Goal: Information Seeking & Learning: Find specific fact

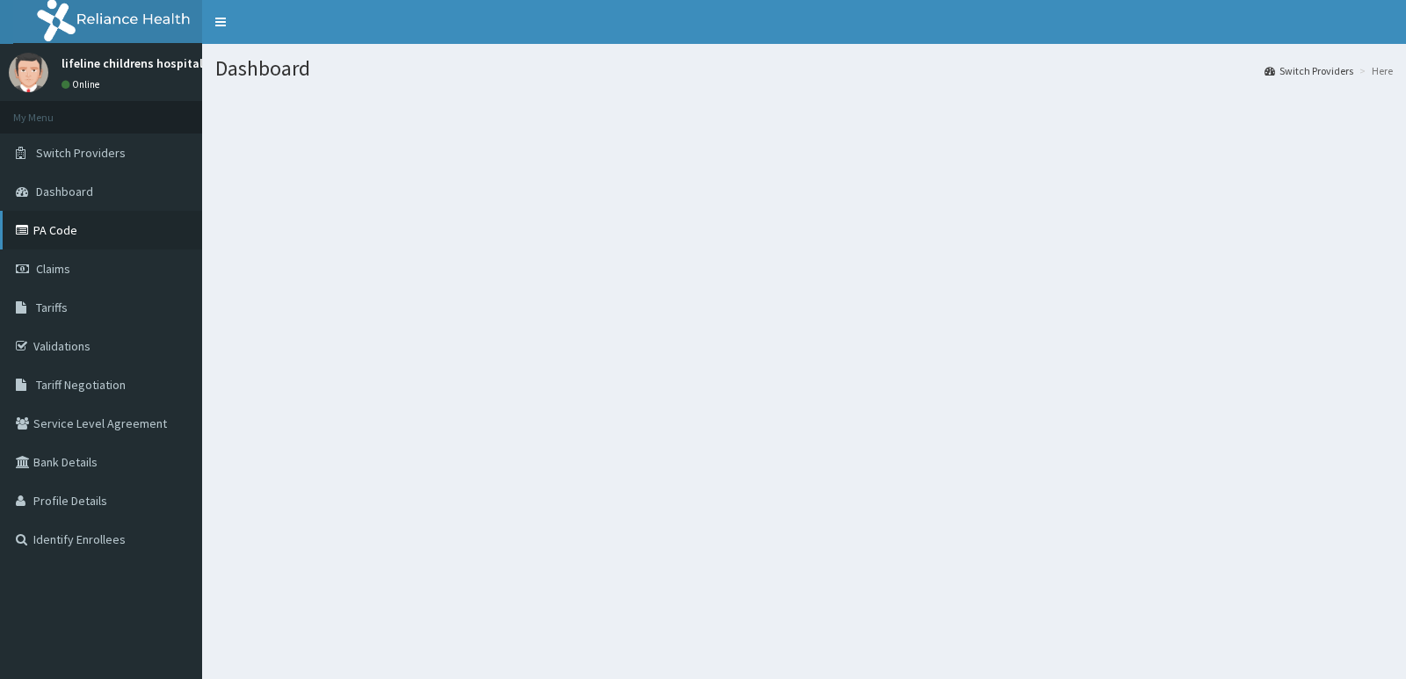
click at [100, 229] on link "PA Code" at bounding box center [101, 230] width 202 height 39
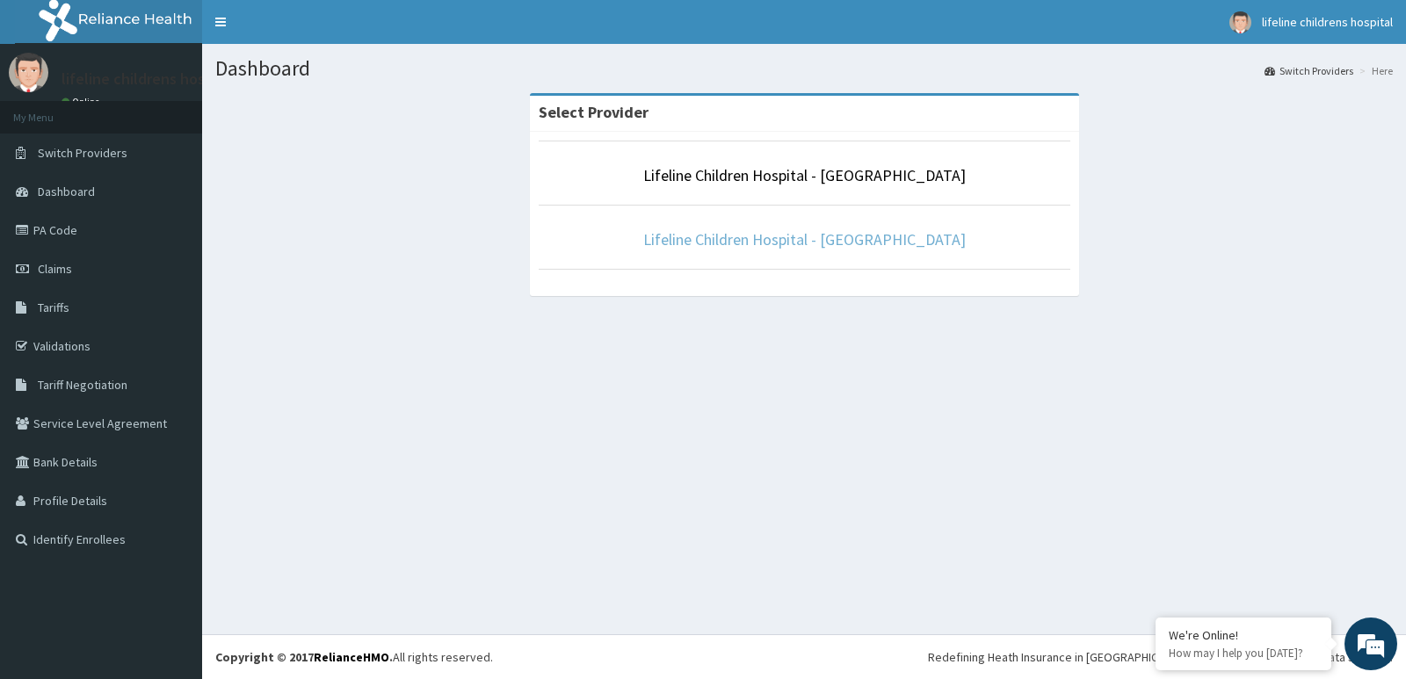
click at [746, 243] on link "Lifeline Children Hospital - [GEOGRAPHIC_DATA]" at bounding box center [804, 239] width 322 height 20
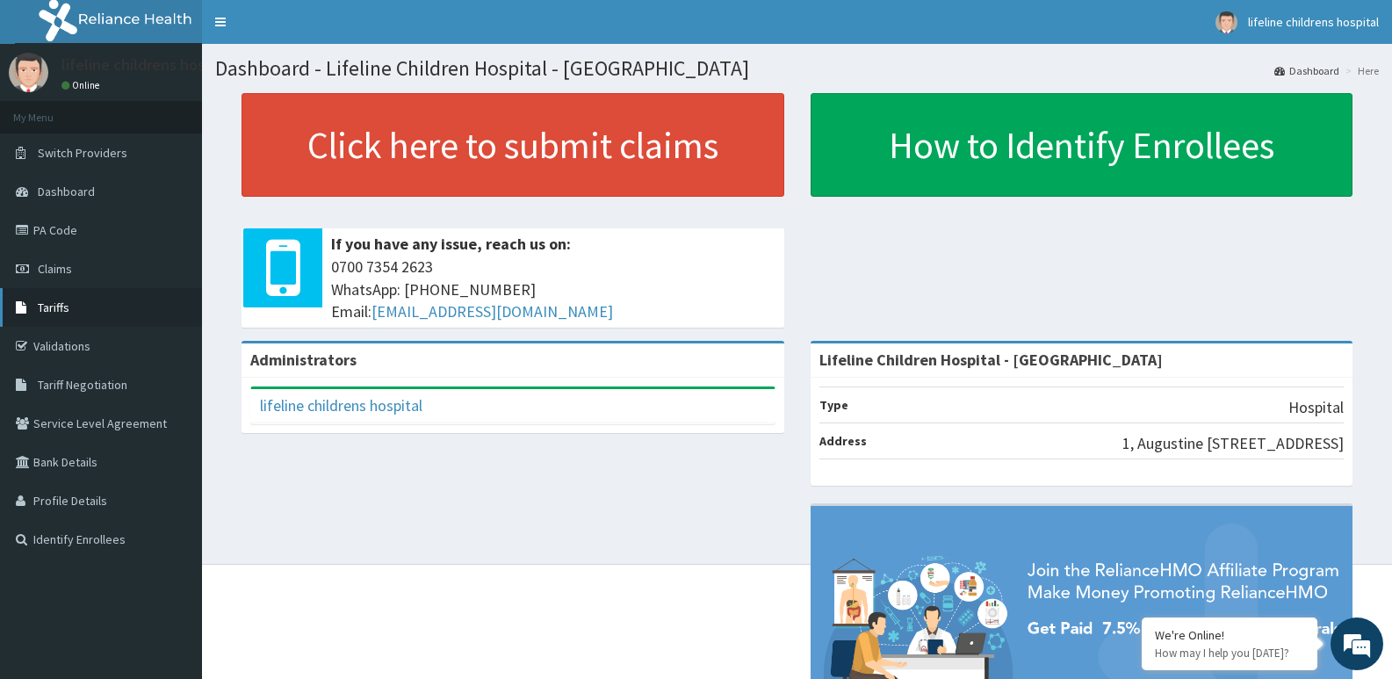
click at [69, 314] on link "Tariffs" at bounding box center [101, 307] width 202 height 39
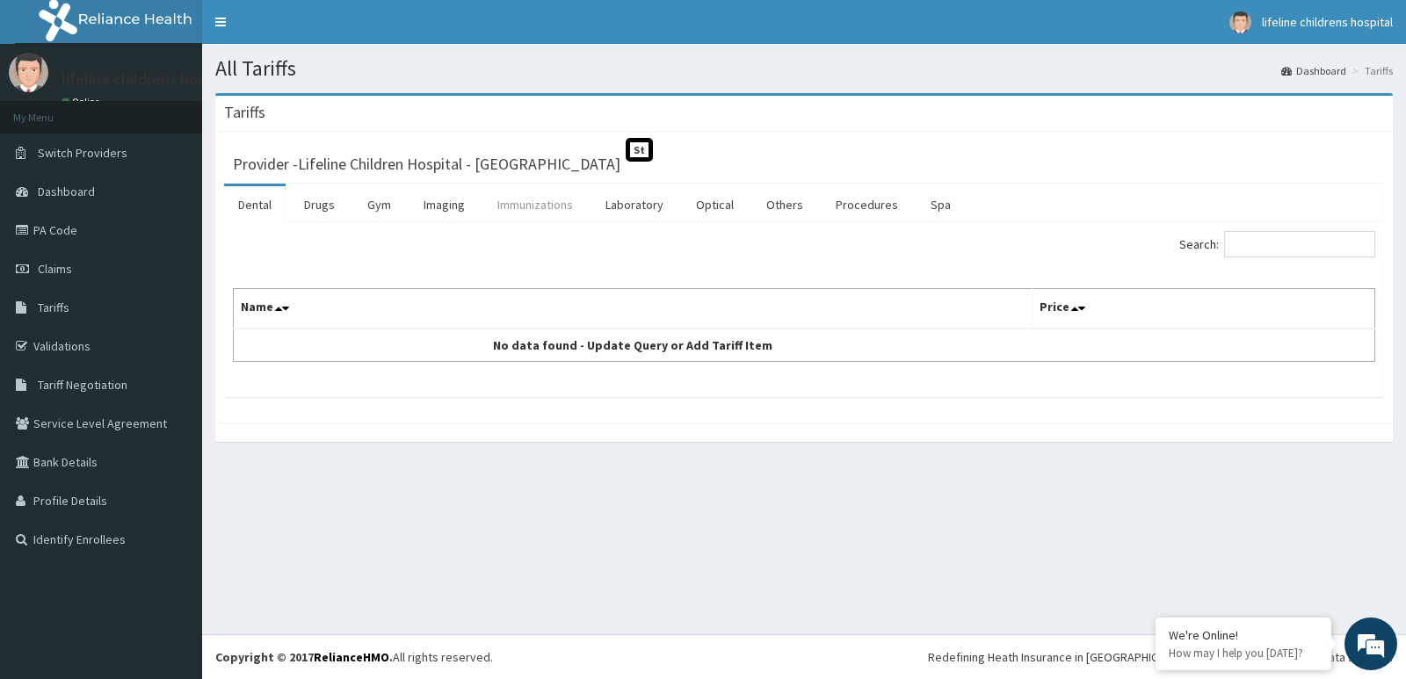
click at [528, 201] on link "Immunizations" at bounding box center [535, 204] width 104 height 37
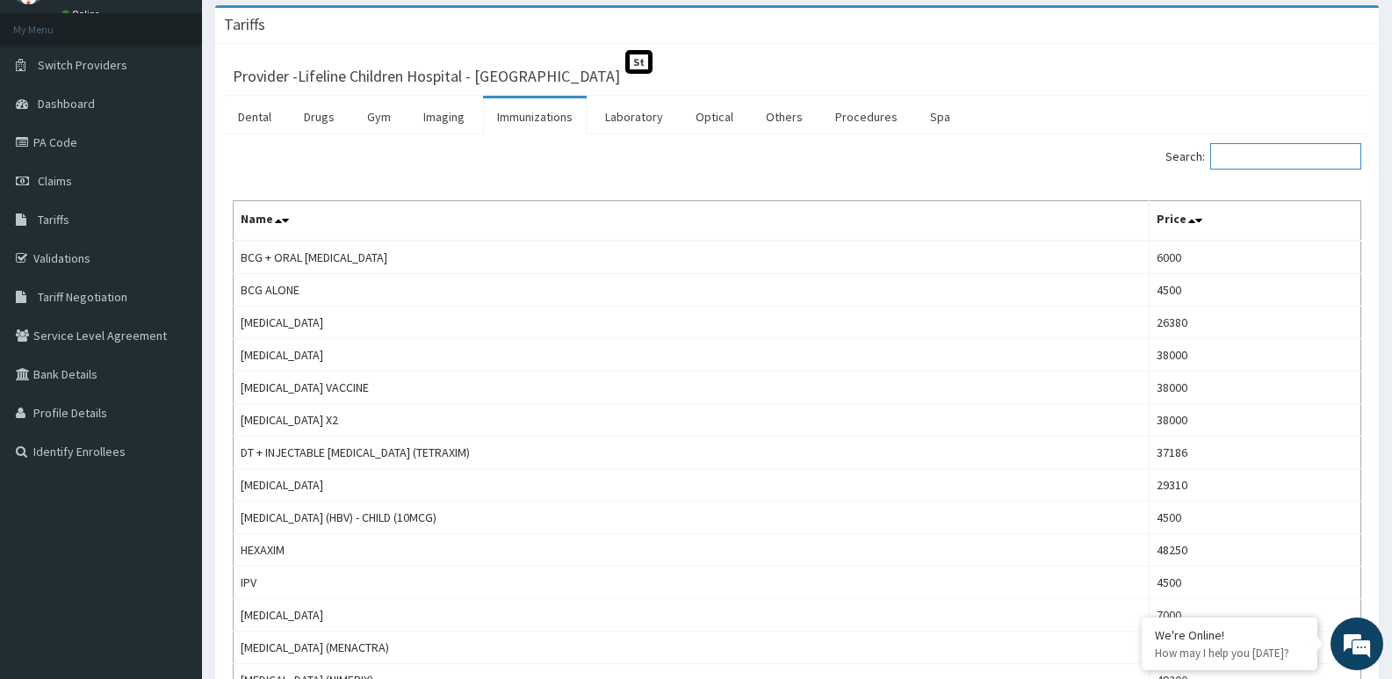
click at [1268, 154] on input "Search:" at bounding box center [1286, 156] width 151 height 26
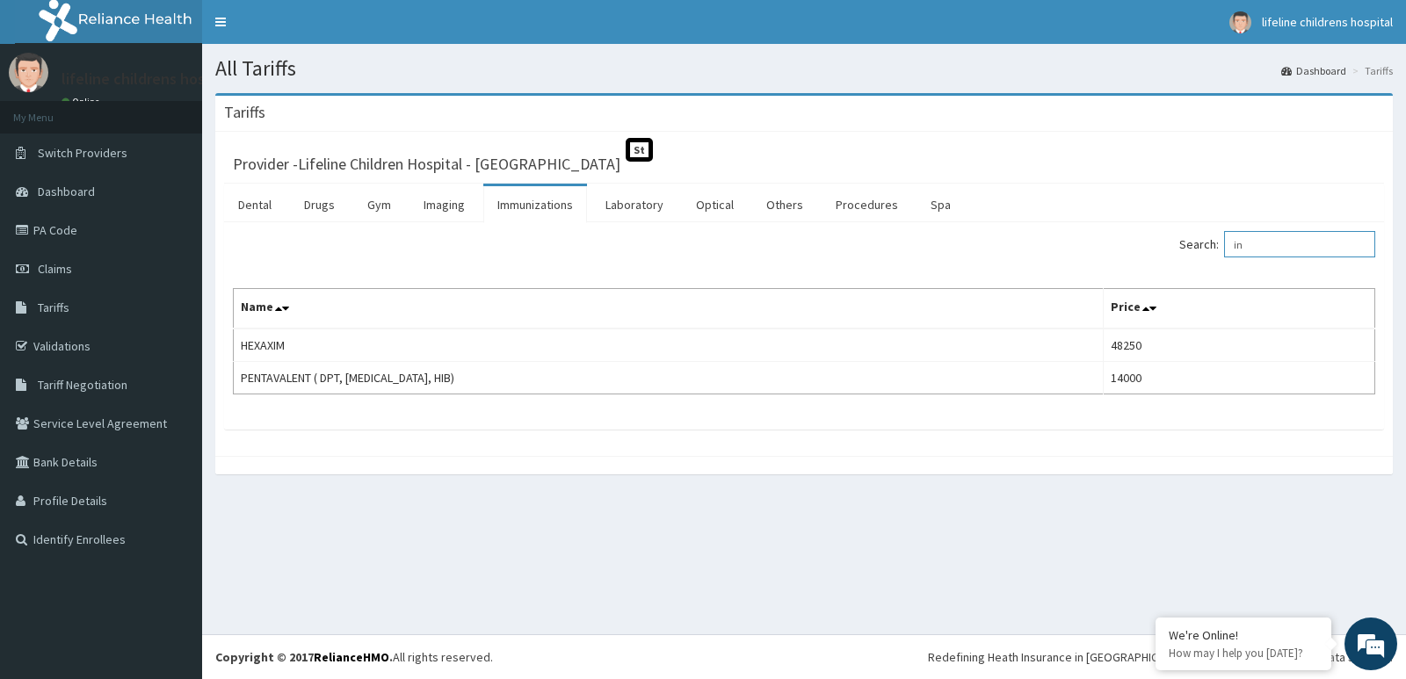
type input "i"
type input "l"
type input "flu"
click at [59, 226] on link "PA Code" at bounding box center [101, 230] width 202 height 39
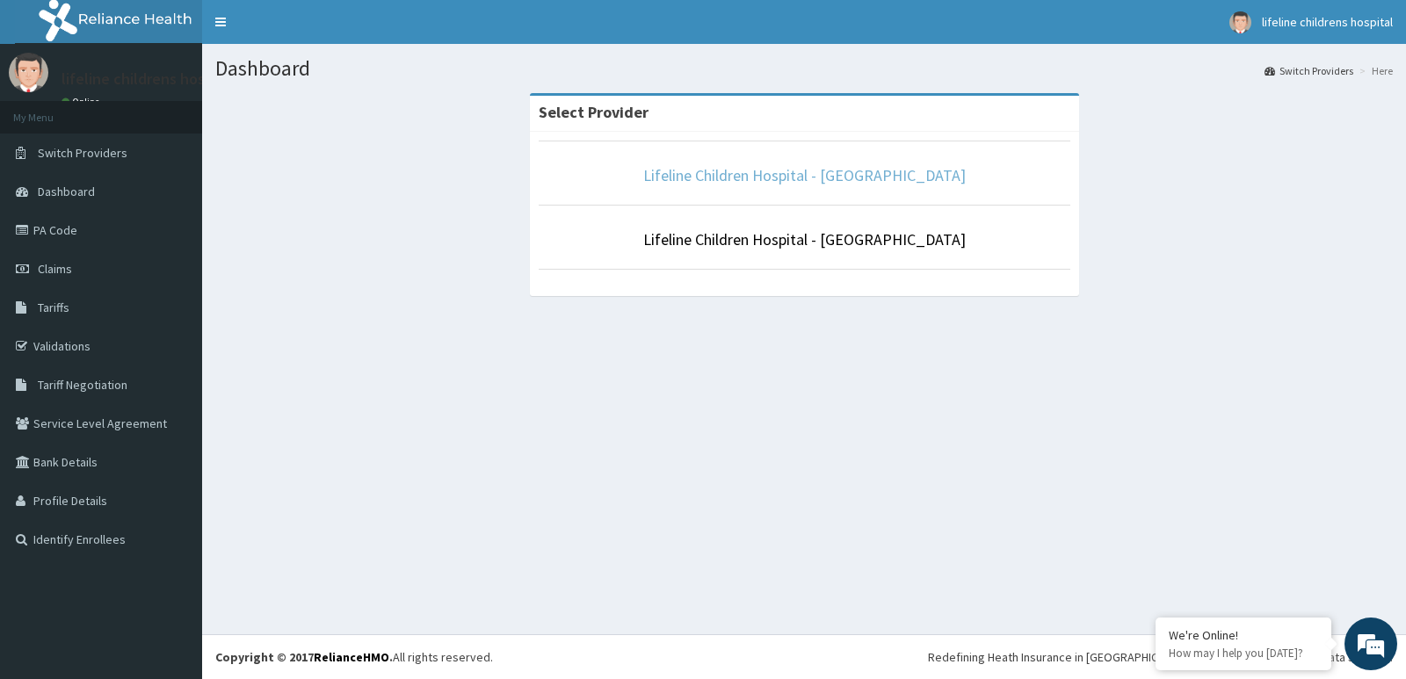
click at [821, 175] on link "Lifeline Children Hospital - [GEOGRAPHIC_DATA]" at bounding box center [804, 175] width 322 height 20
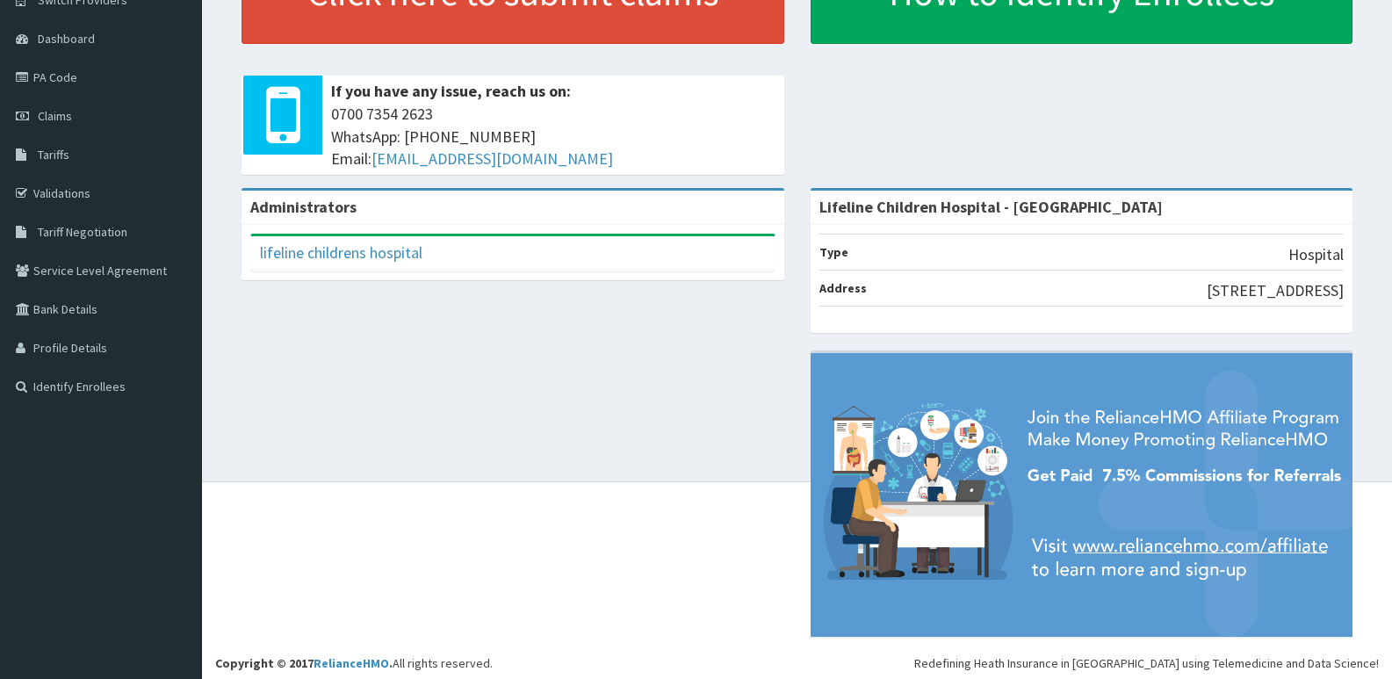
scroll to position [159, 0]
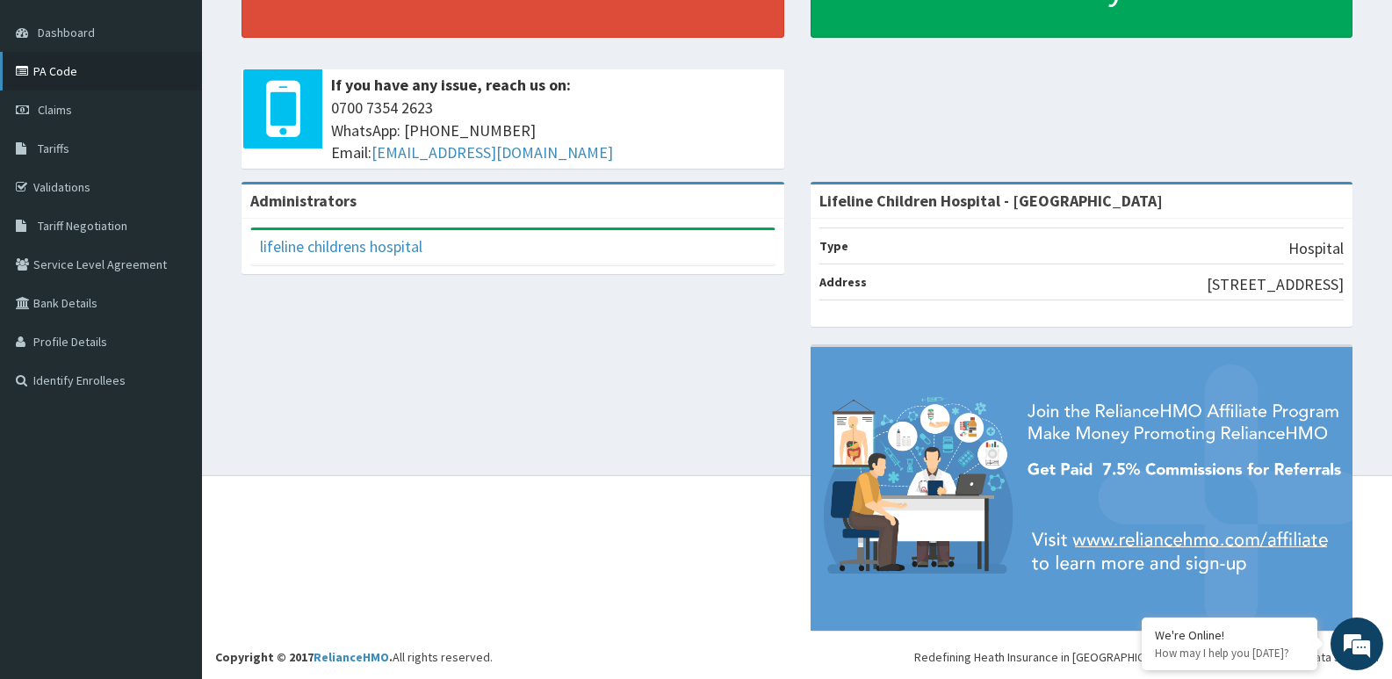
click at [66, 68] on link "PA Code" at bounding box center [101, 71] width 202 height 39
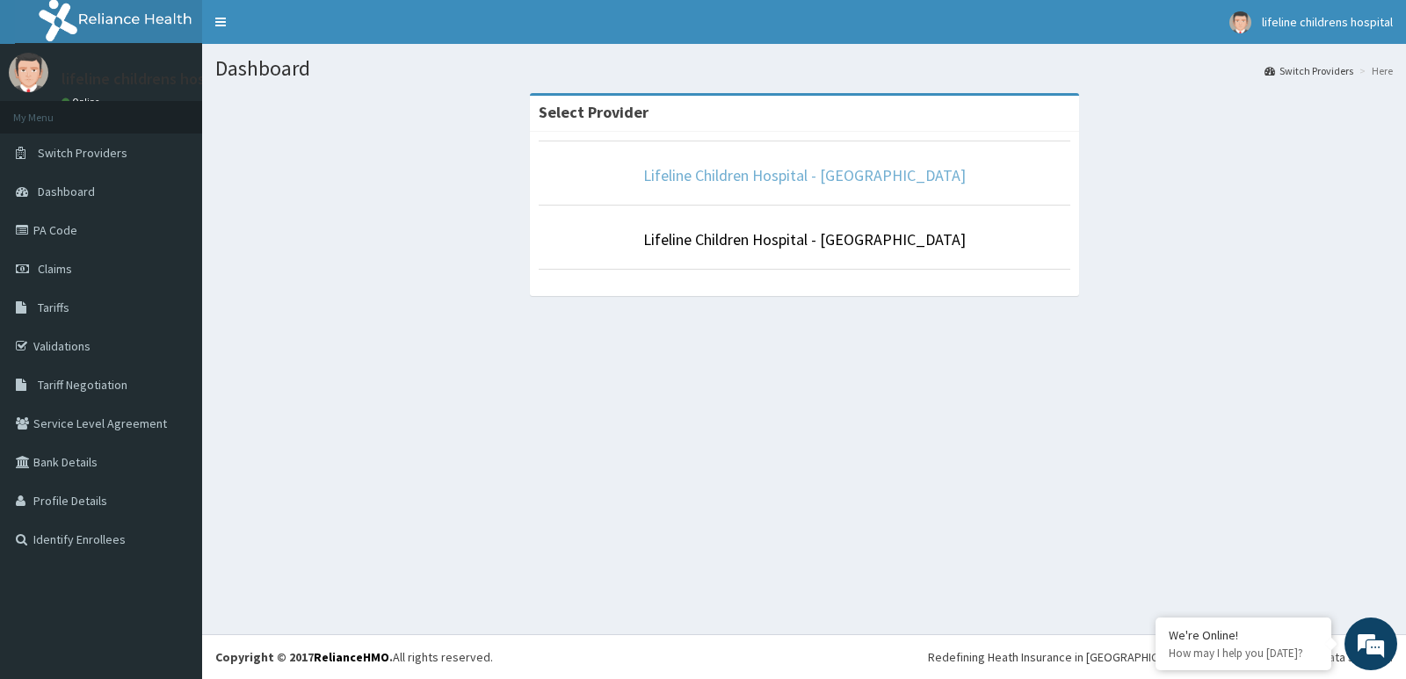
click at [803, 171] on link "Lifeline Children Hospital - [GEOGRAPHIC_DATA]" at bounding box center [804, 175] width 322 height 20
